Goal: Task Accomplishment & Management: Use online tool/utility

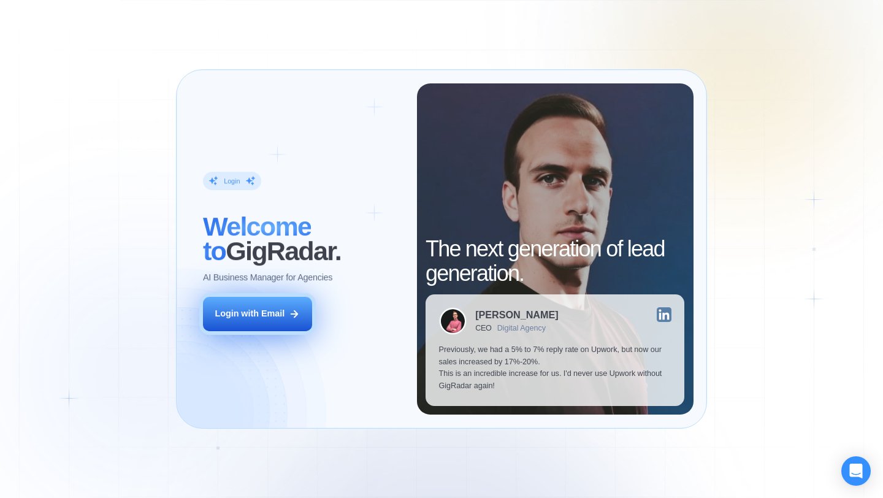
click at [277, 314] on div "Login with Email" at bounding box center [250, 314] width 70 height 12
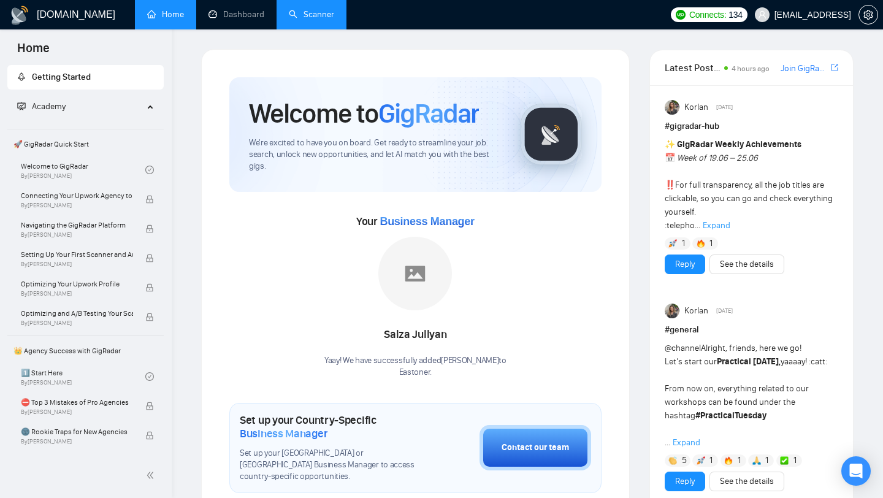
click at [323, 9] on link "Scanner" at bounding box center [311, 14] width 45 height 10
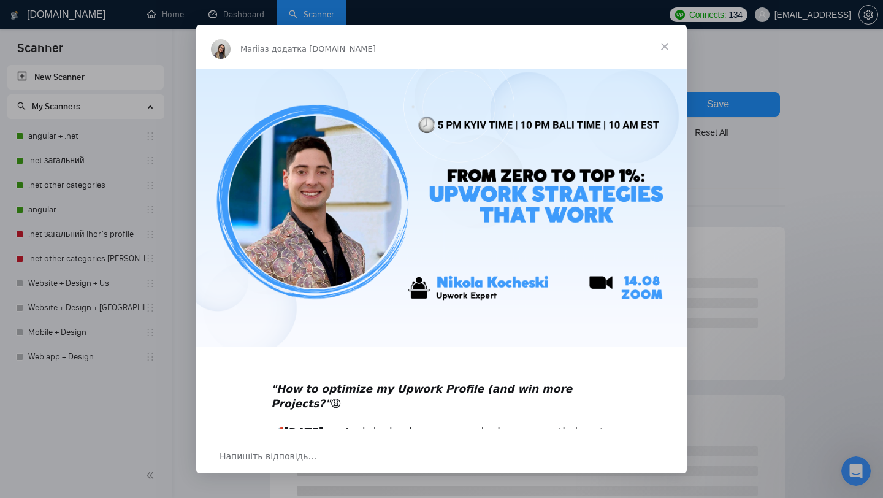
click at [670, 41] on span "Закрити" at bounding box center [665, 47] width 44 height 44
